Goal: Find specific page/section: Find specific page/section

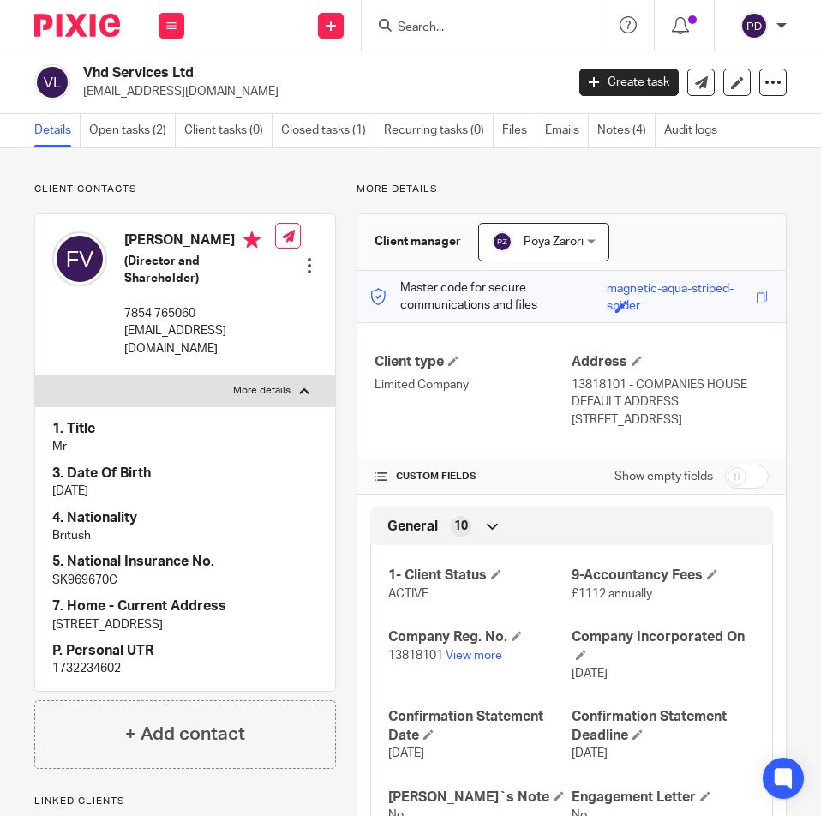
click at [427, 23] on input "Search" at bounding box center [473, 28] width 154 height 15
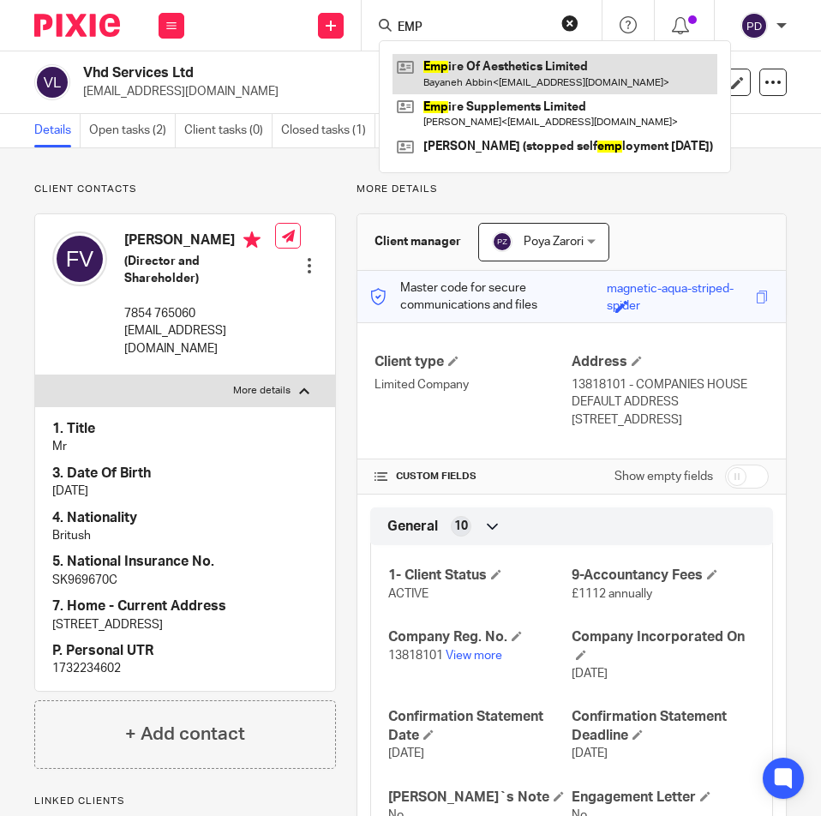
type input "EMP"
click at [511, 85] on link at bounding box center [554, 73] width 325 height 39
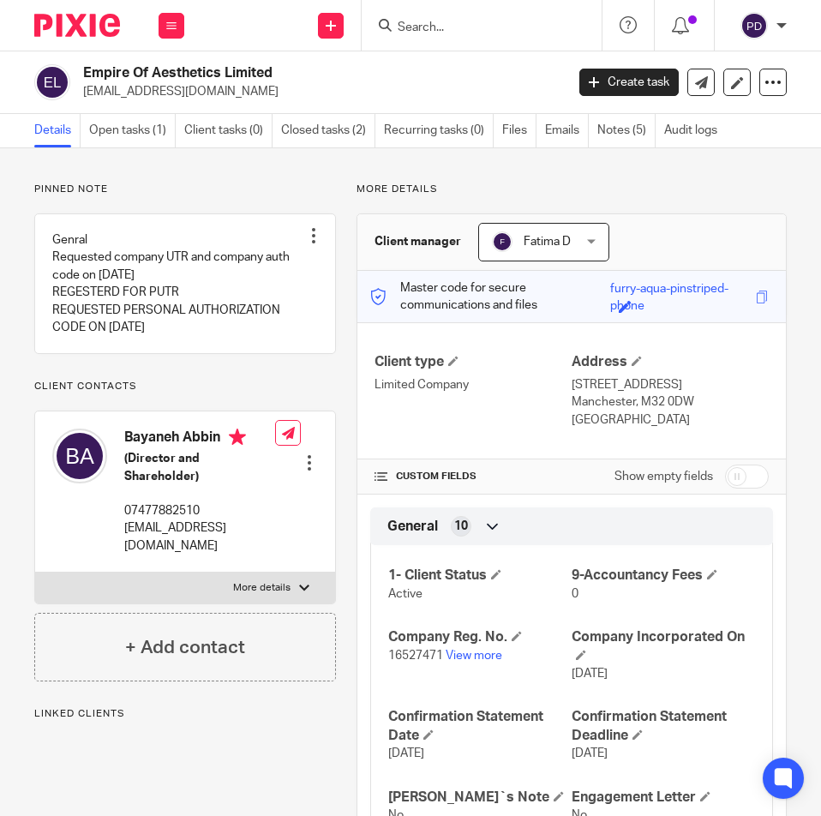
click at [277, 583] on p "More details" at bounding box center [261, 588] width 57 height 14
click at [35, 572] on input "More details" at bounding box center [34, 571] width 1 height 1
checkbox input "true"
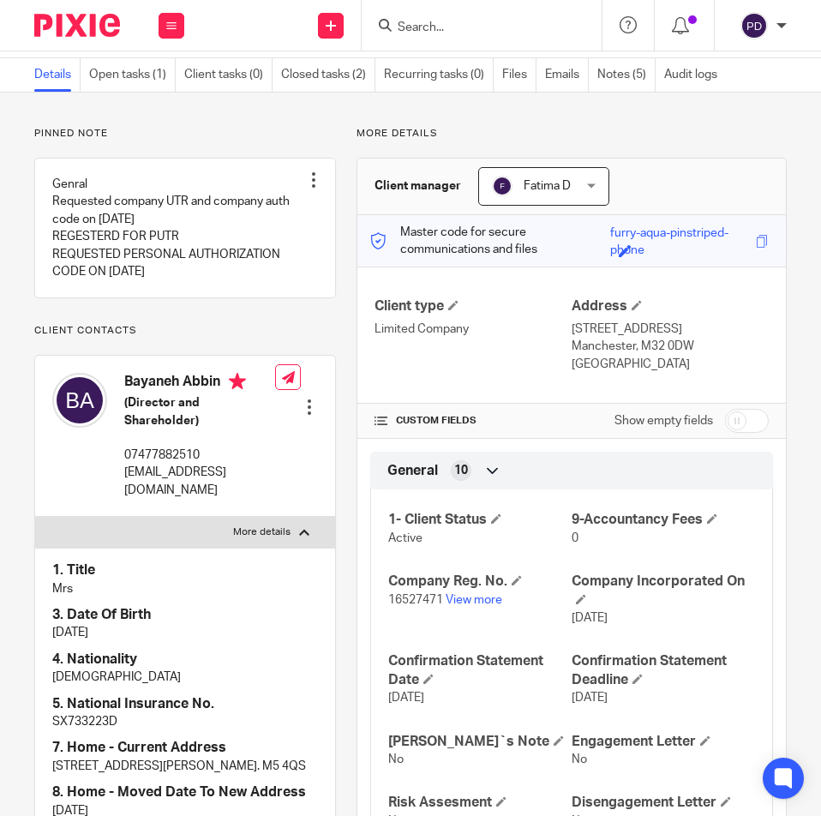
scroll to position [86, 0]
